Goal: Task Accomplishment & Management: Complete application form

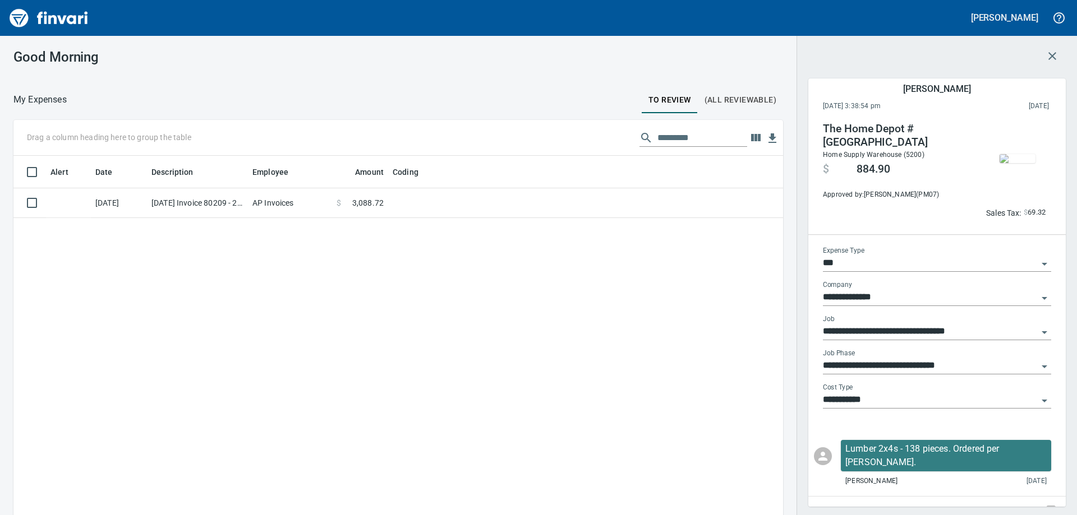
scroll to position [384, 753]
click at [1049, 56] on icon "button" at bounding box center [1051, 55] width 13 height 13
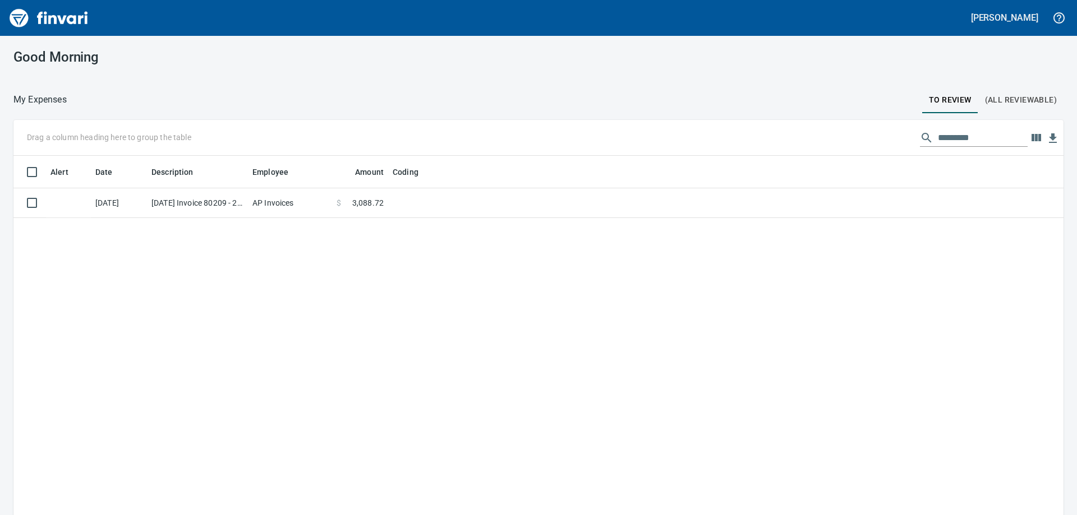
scroll to position [1, 1]
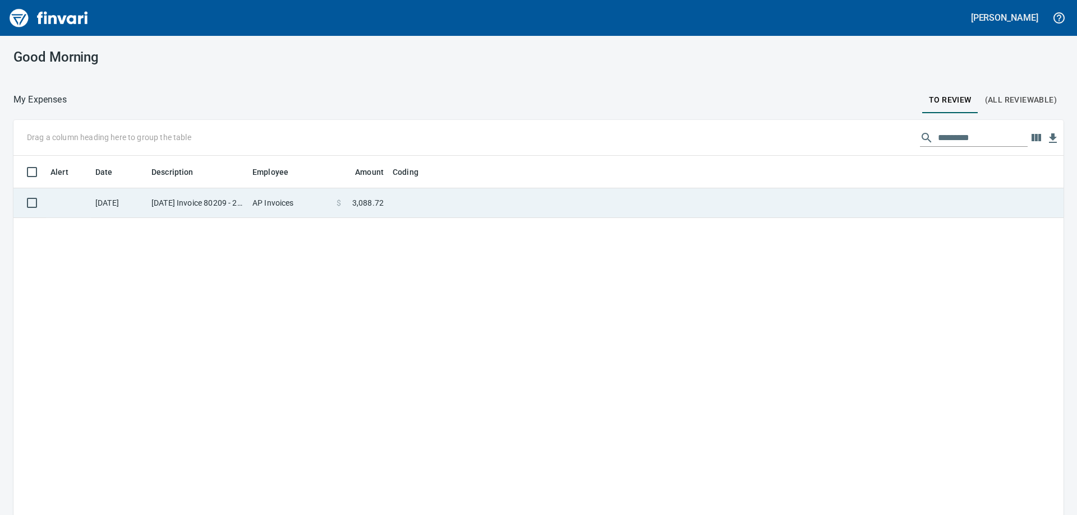
click at [162, 215] on td "[DATE] Invoice 80209 - 2 from Resco Plastics Inc. (1-39990)" at bounding box center [197, 203] width 101 height 30
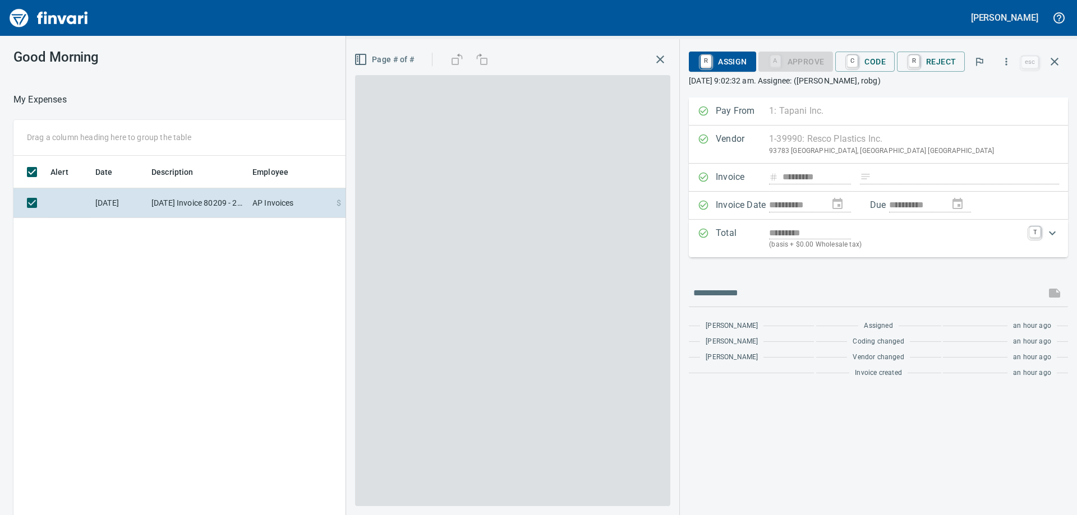
scroll to position [384, 753]
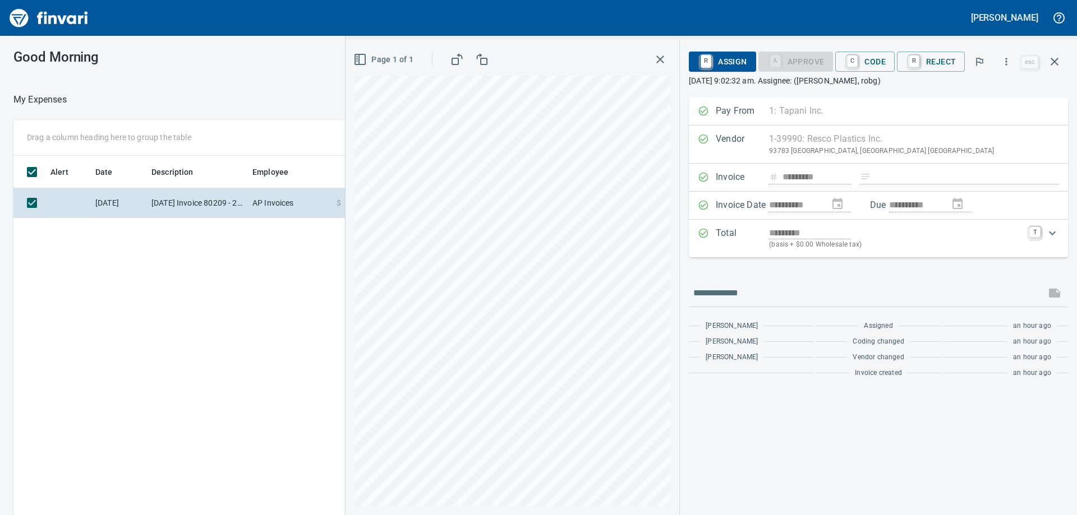
click at [1052, 233] on icon "Expand" at bounding box center [1051, 233] width 13 height 13
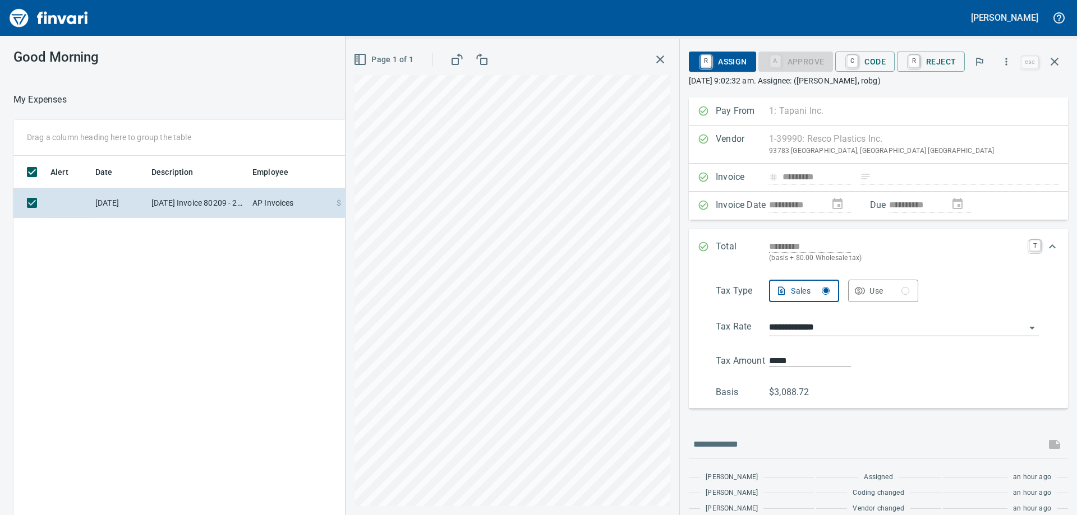
scroll to position [28, 0]
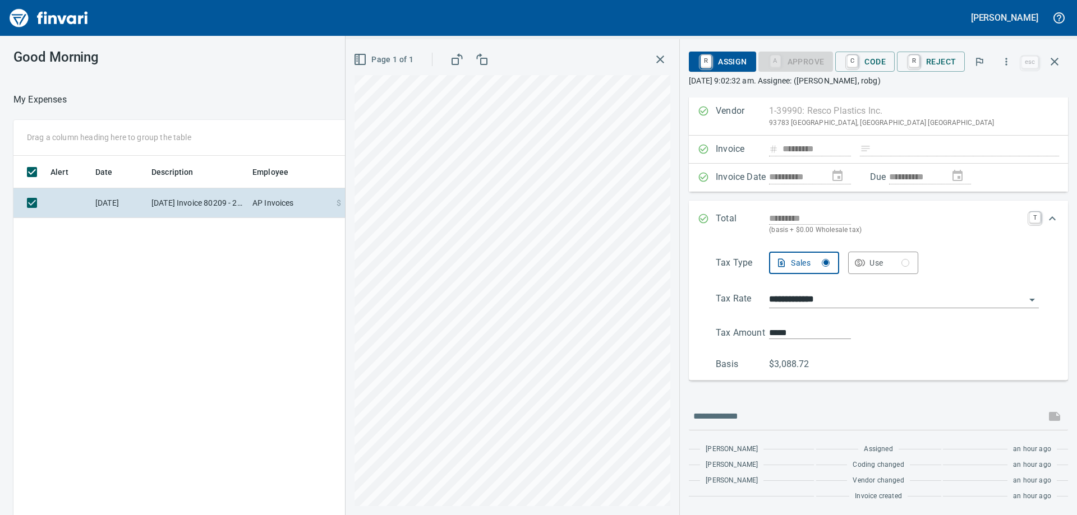
click at [1045, 222] on icon "Expand" at bounding box center [1051, 218] width 13 height 13
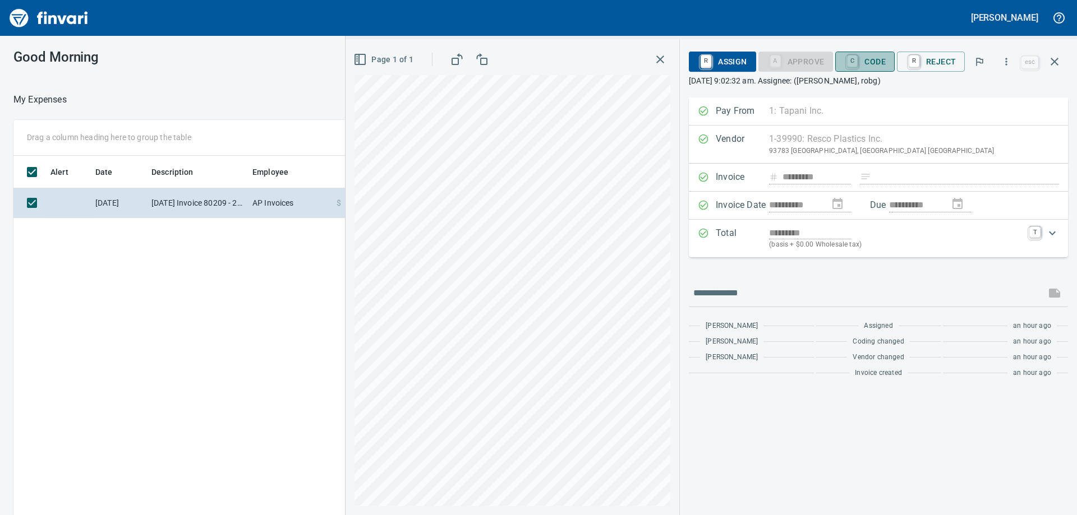
click at [878, 64] on span "C Code" at bounding box center [865, 61] width 42 height 19
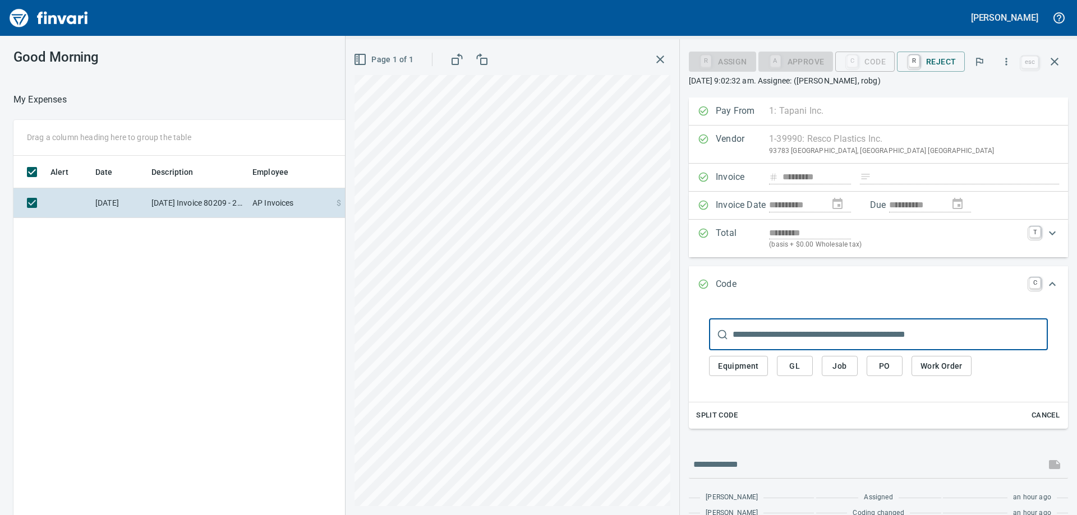
scroll to position [384, 753]
click at [841, 373] on span "Job" at bounding box center [840, 366] width 18 height 14
click at [841, 365] on span "Job" at bounding box center [840, 366] width 18 height 14
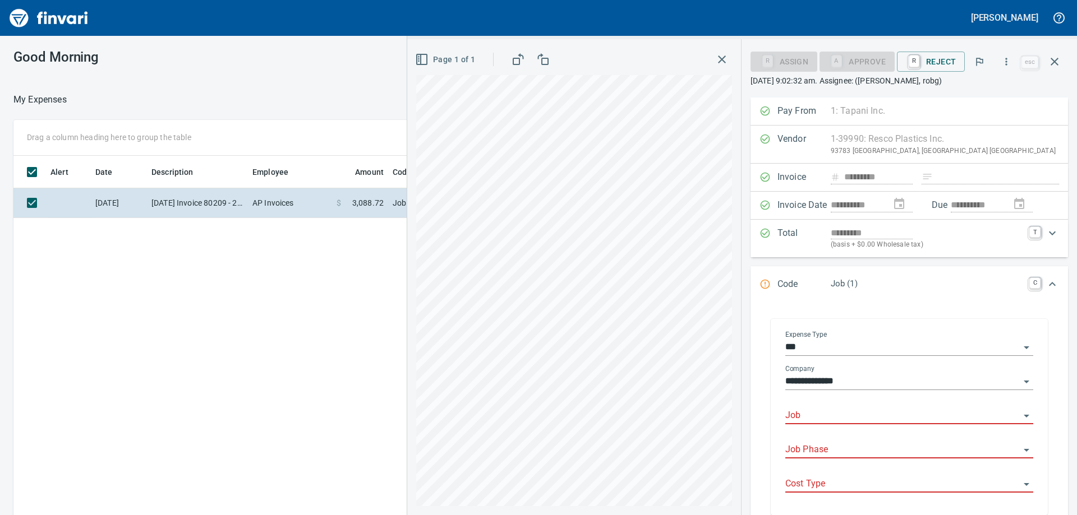
scroll to position [105, 0]
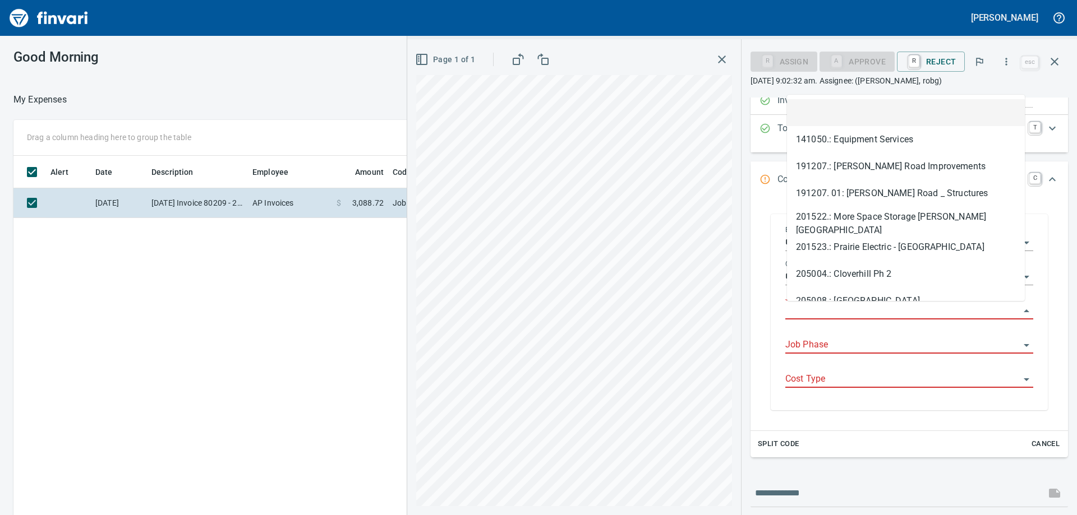
click at [849, 315] on input "Job" at bounding box center [902, 311] width 234 height 16
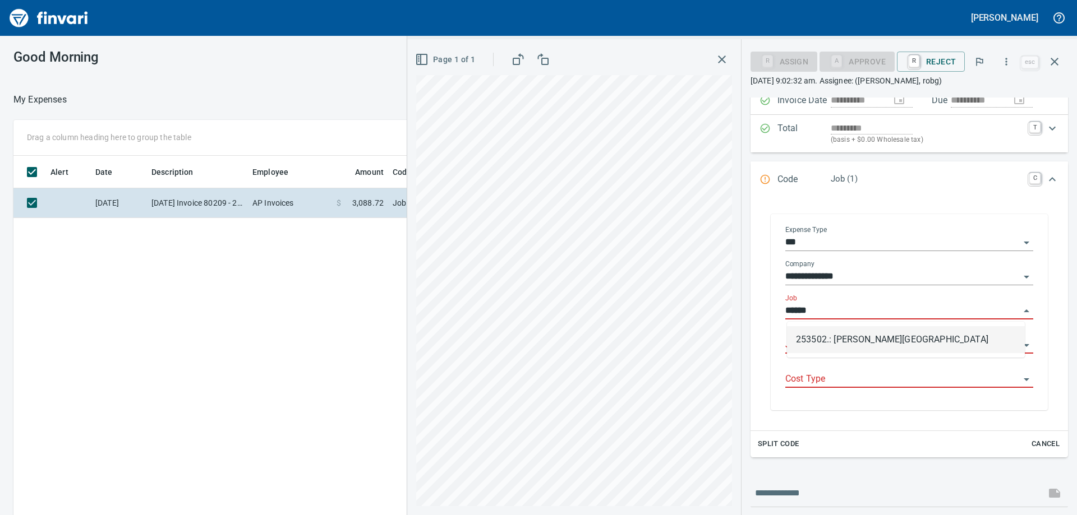
scroll to position [384, 753]
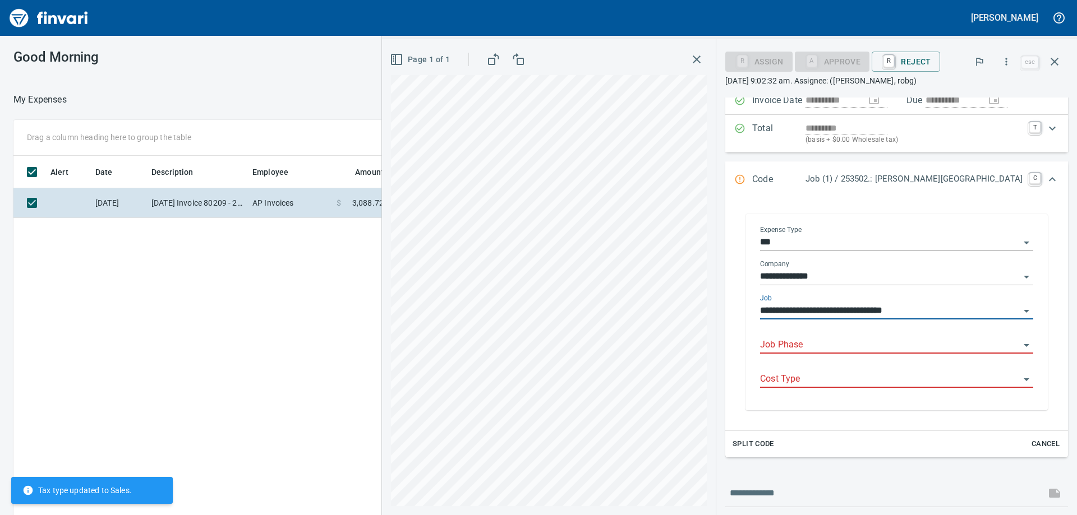
type input "**********"
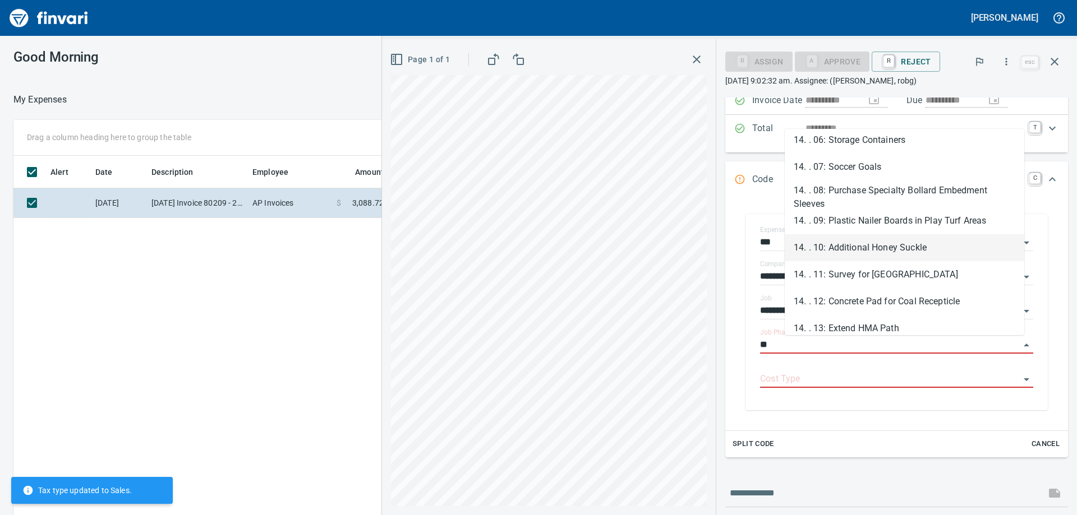
scroll to position [224, 0]
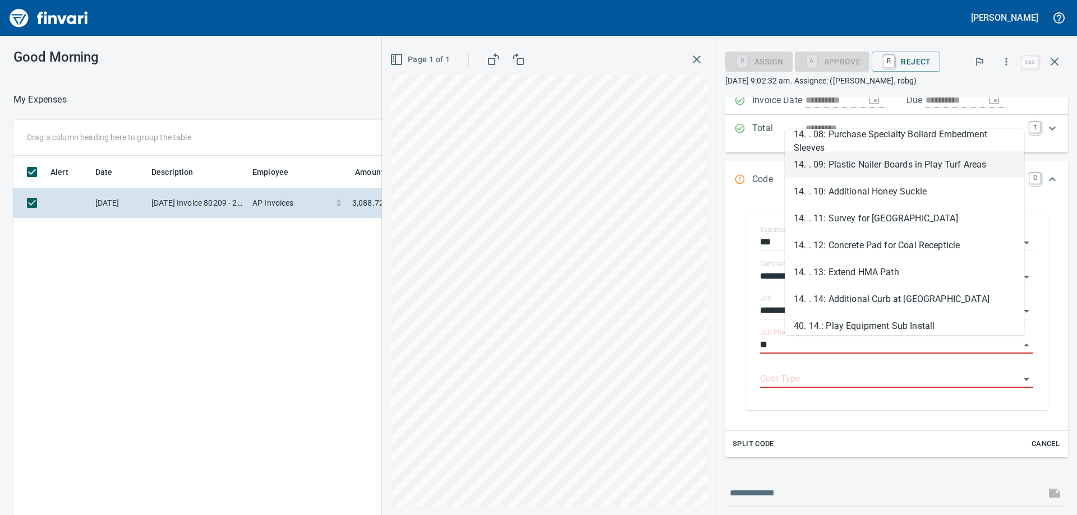
click at [926, 167] on li "14. . 09: Plastic Nailer Boards in Play Turf Areas" at bounding box center [904, 164] width 239 height 27
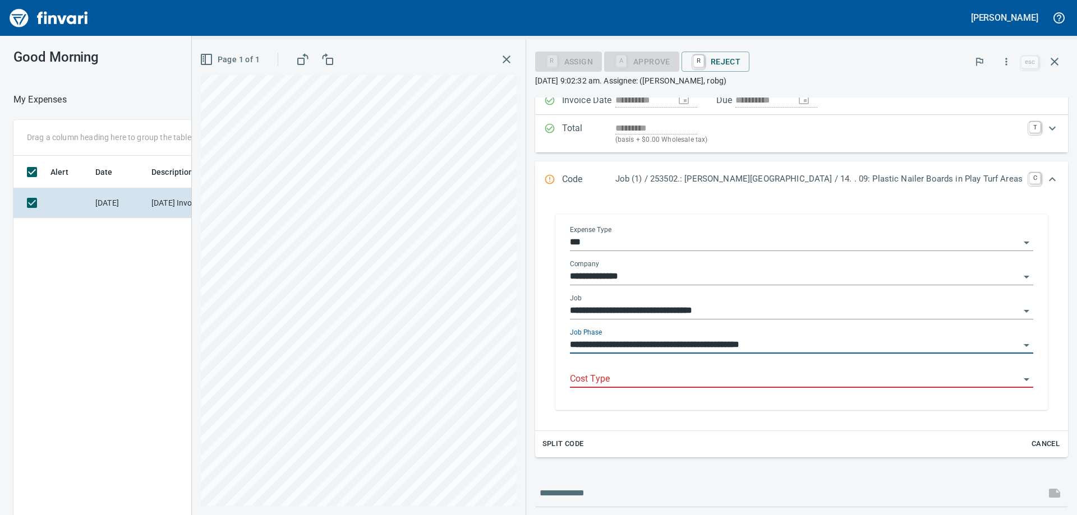
type input "**********"
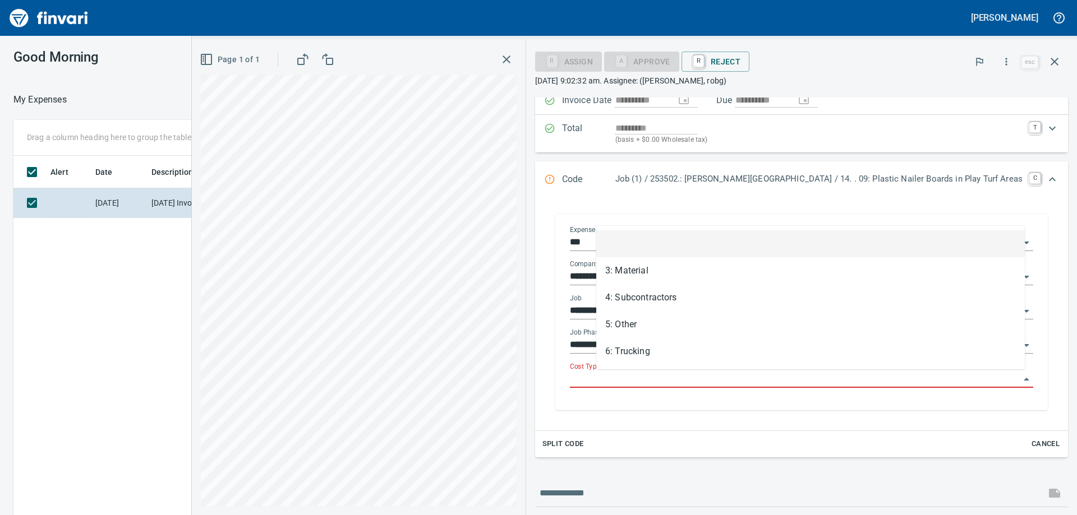
click at [829, 377] on input "Cost Type" at bounding box center [795, 380] width 450 height 16
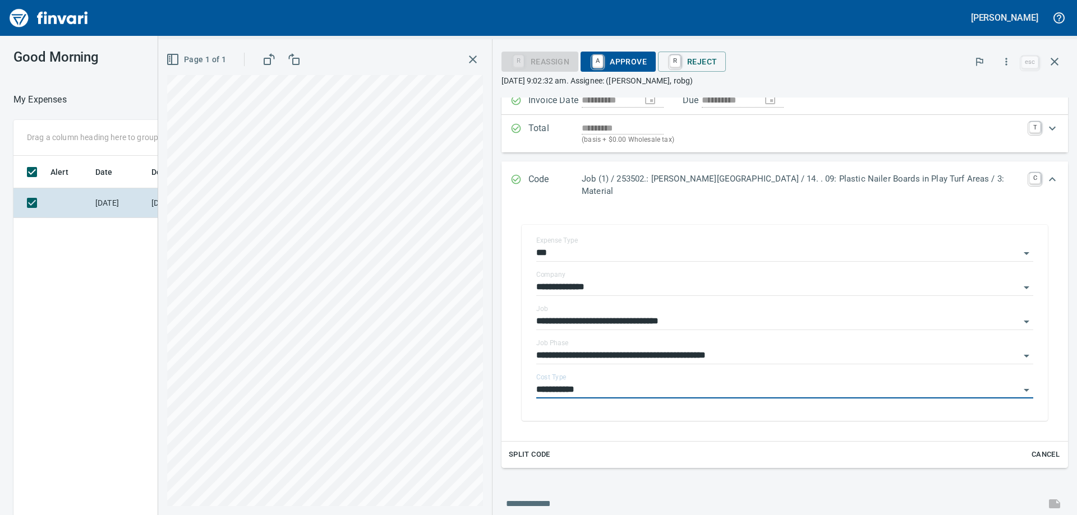
type input "**********"
click at [642, 60] on span "A Approve" at bounding box center [617, 61] width 57 height 19
